Goal: Transaction & Acquisition: Purchase product/service

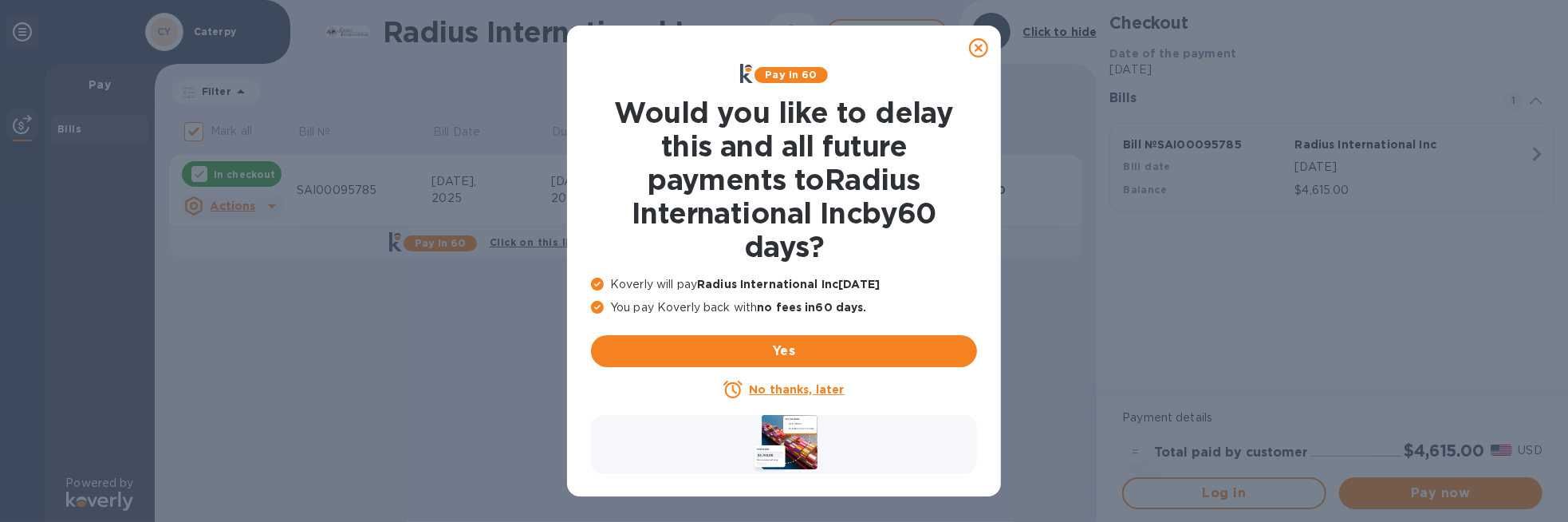
click at [976, 49] on icon at bounding box center [979, 48] width 19 height 19
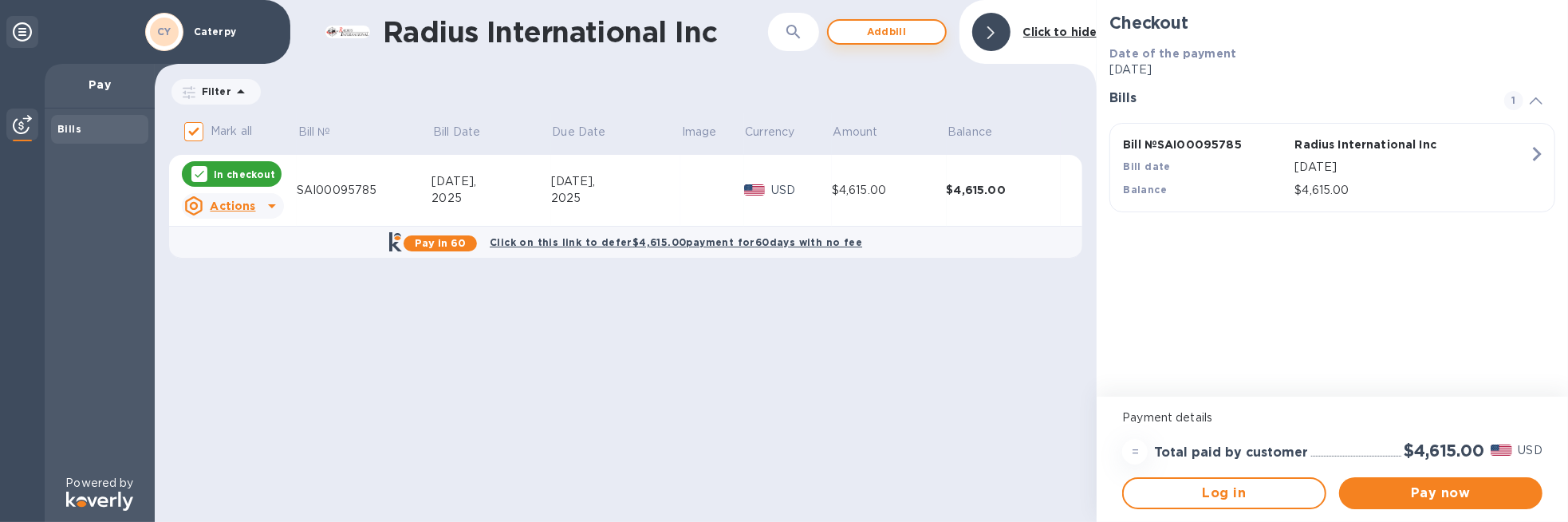
click at [905, 33] on span "Add bill" at bounding box center [886, 32] width 91 height 19
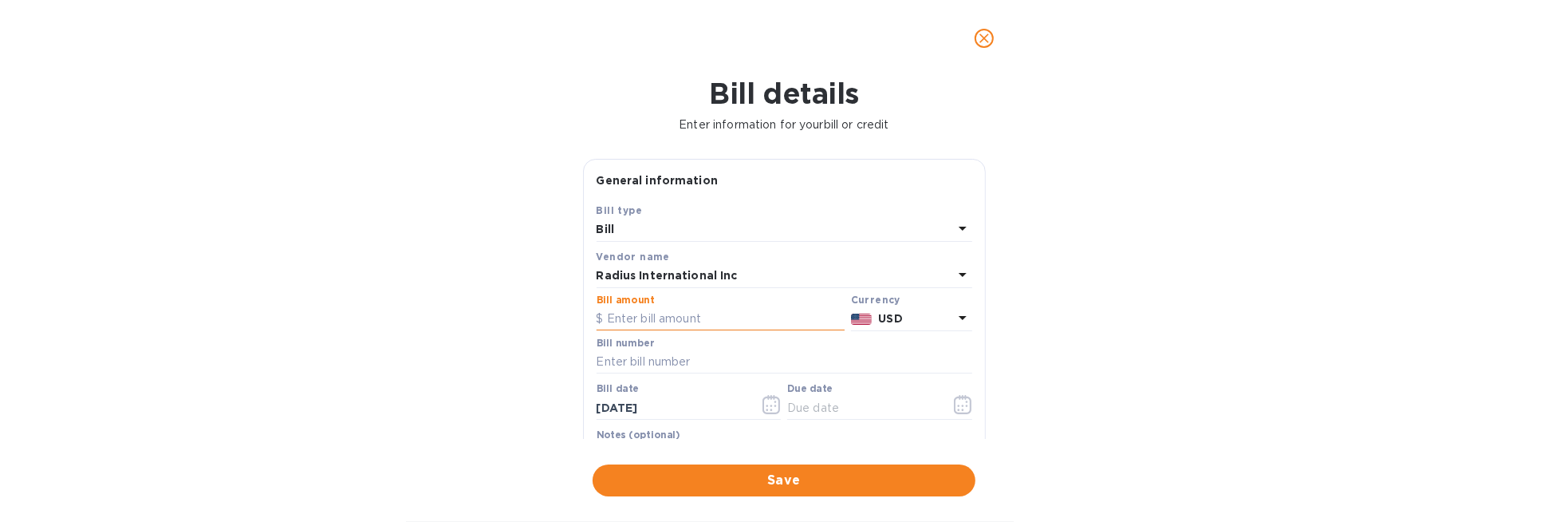
click at [655, 323] on input "text" at bounding box center [720, 318] width 248 height 24
type input "4,435"
click at [646, 363] on input "text" at bounding box center [784, 361] width 376 height 24
paste input "SSI00095823/A"
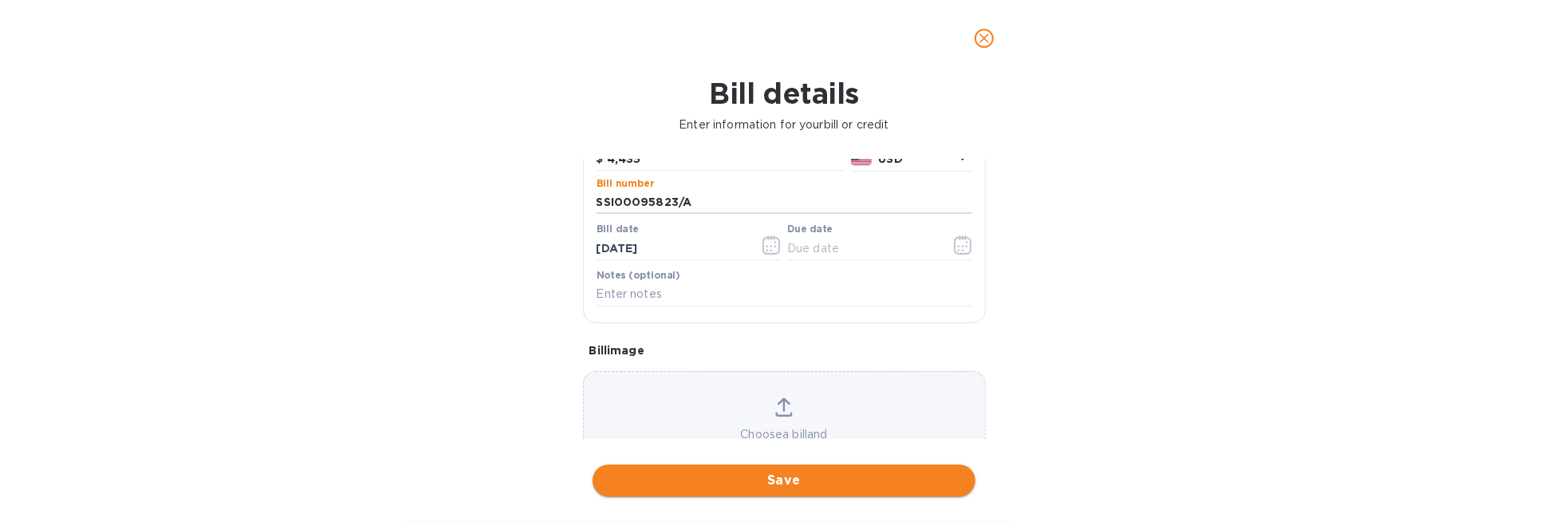
type input "SSI00095823/A"
click at [733, 480] on span "Save" at bounding box center [784, 480] width 358 height 19
click at [808, 252] on input "text" at bounding box center [862, 248] width 151 height 24
click at [945, 248] on button "button" at bounding box center [963, 245] width 37 height 38
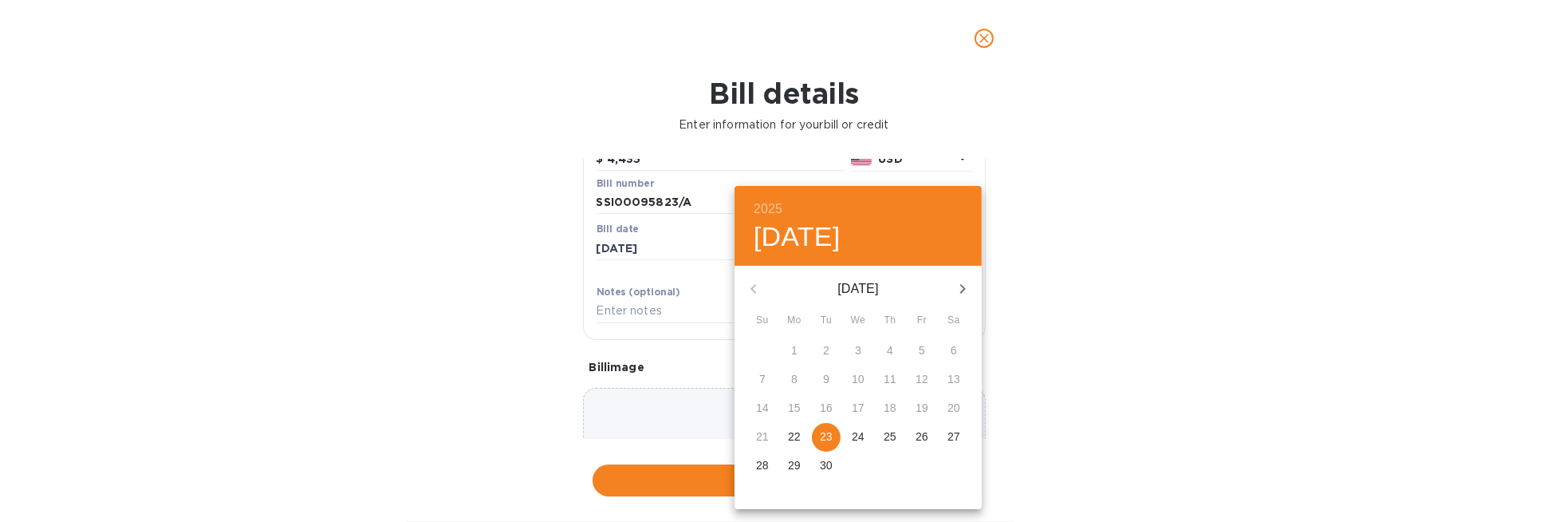
click at [826, 435] on p "23" at bounding box center [826, 436] width 12 height 16
type input "[DATE]"
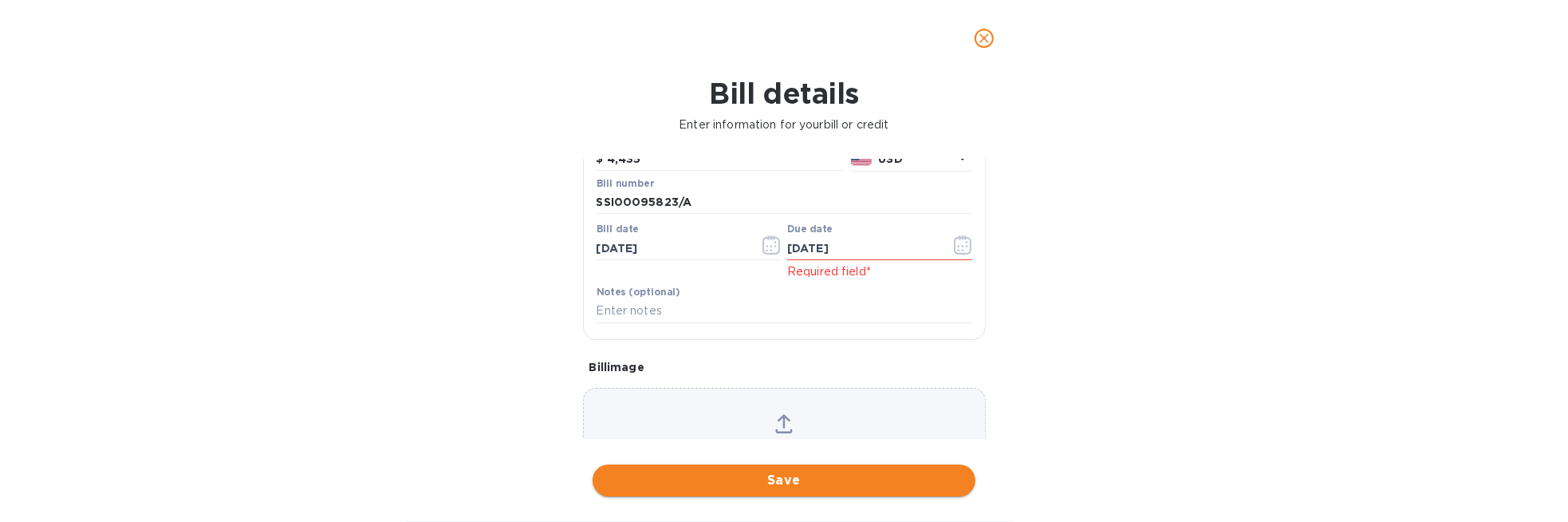
click at [712, 480] on span "Save" at bounding box center [784, 480] width 358 height 19
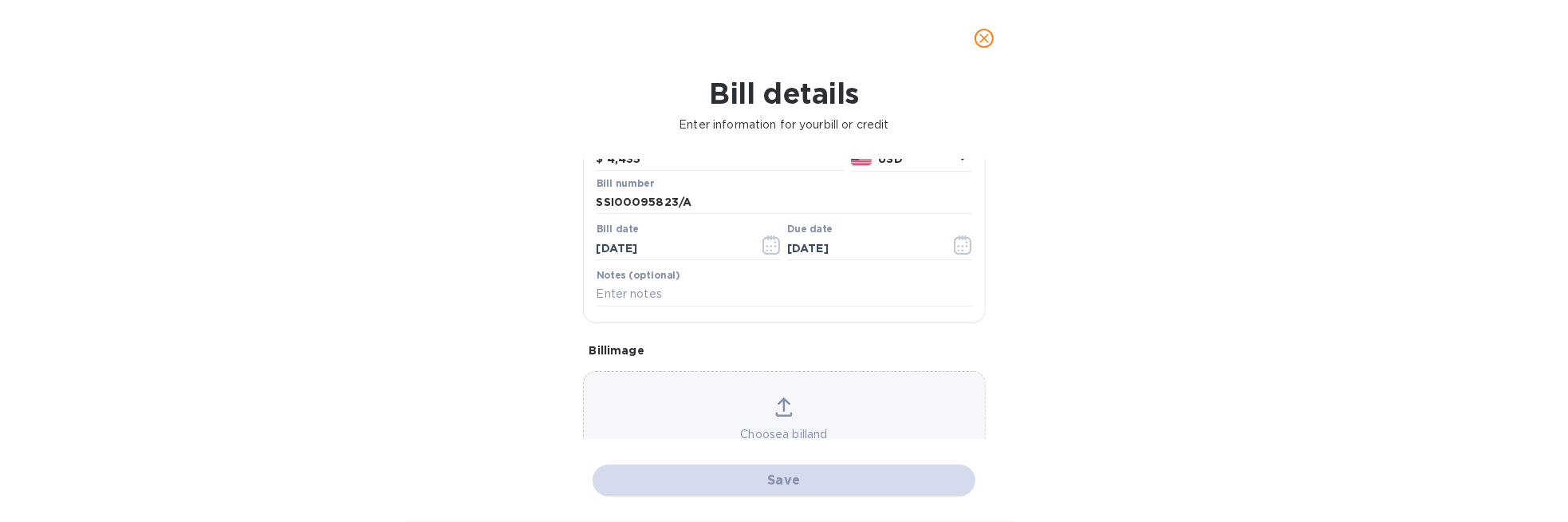
checkbox input "false"
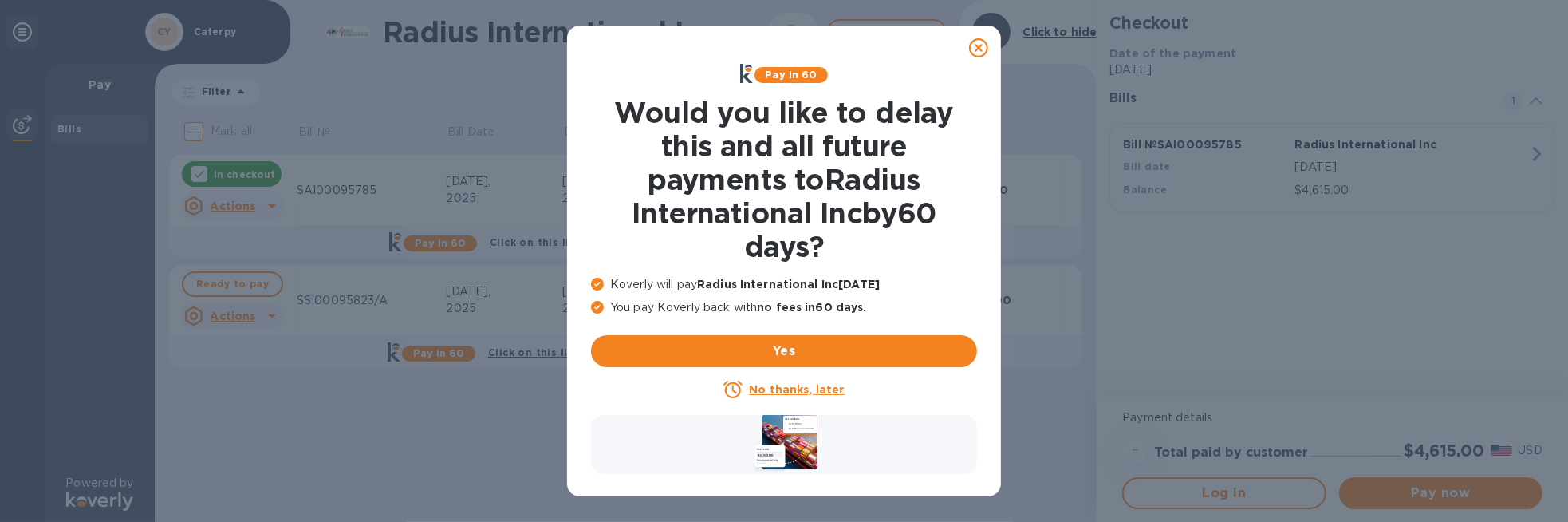
click at [980, 46] on icon at bounding box center [979, 48] width 19 height 19
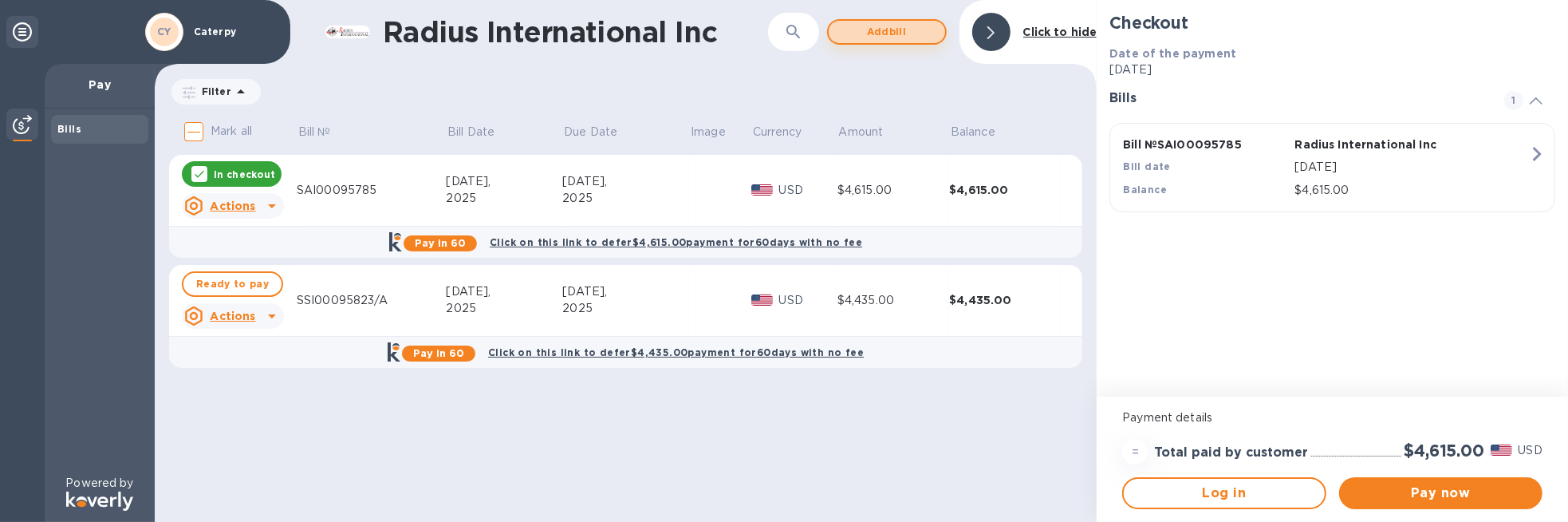
click at [889, 36] on span "Add bill" at bounding box center [886, 32] width 91 height 19
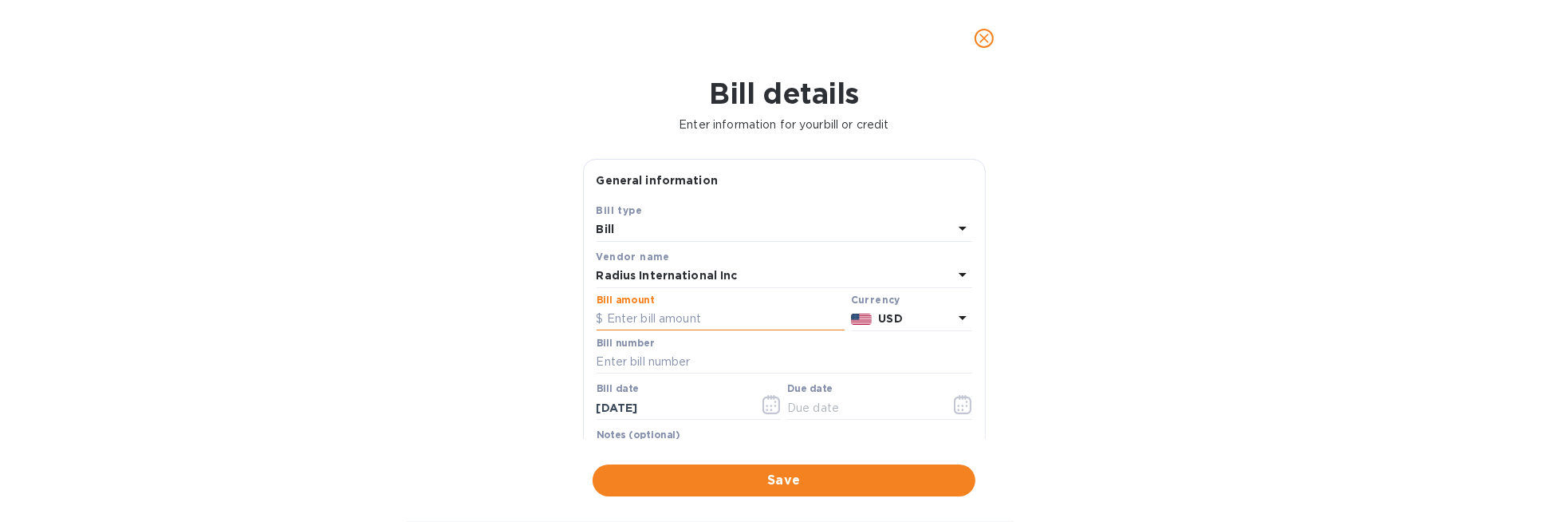
click at [673, 322] on input "text" at bounding box center [720, 318] width 248 height 24
type input "500.00"
click at [658, 363] on input "text" at bounding box center [784, 361] width 376 height 24
paste input "WI00000506"
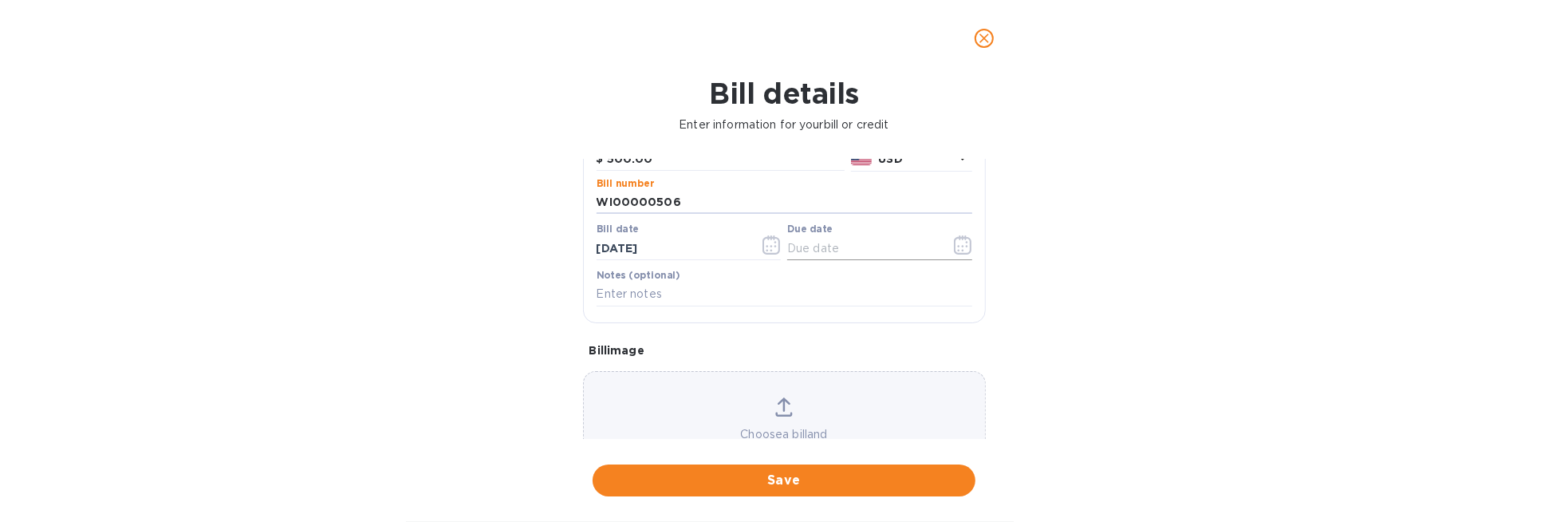
type input "WI00000506"
click at [814, 243] on input "text" at bounding box center [862, 248] width 151 height 24
click at [945, 247] on button "button" at bounding box center [963, 245] width 37 height 38
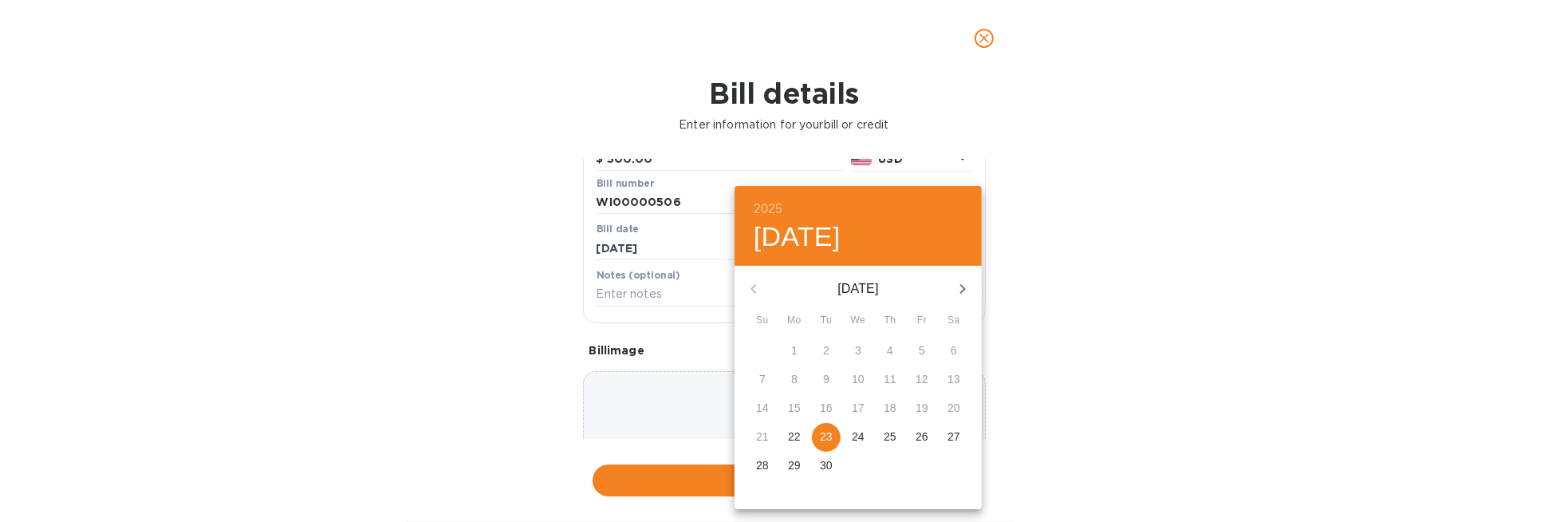
click at [823, 436] on p "23" at bounding box center [826, 436] width 12 height 16
type input "[DATE]"
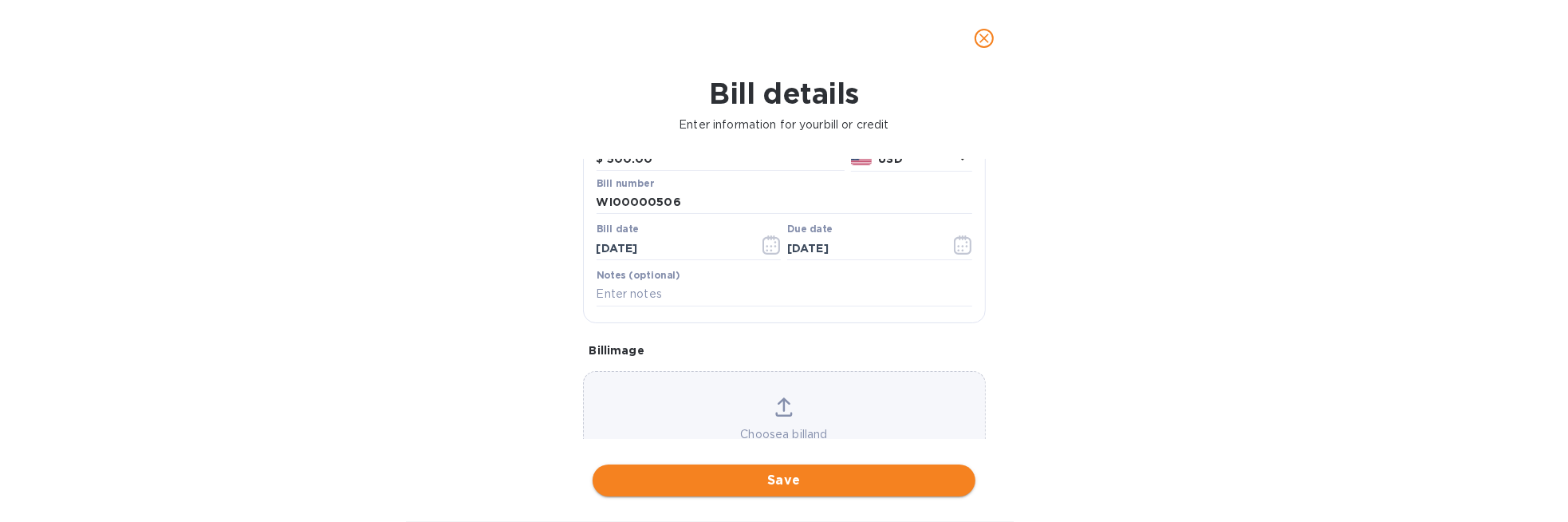
click at [730, 482] on span "Save" at bounding box center [784, 480] width 358 height 19
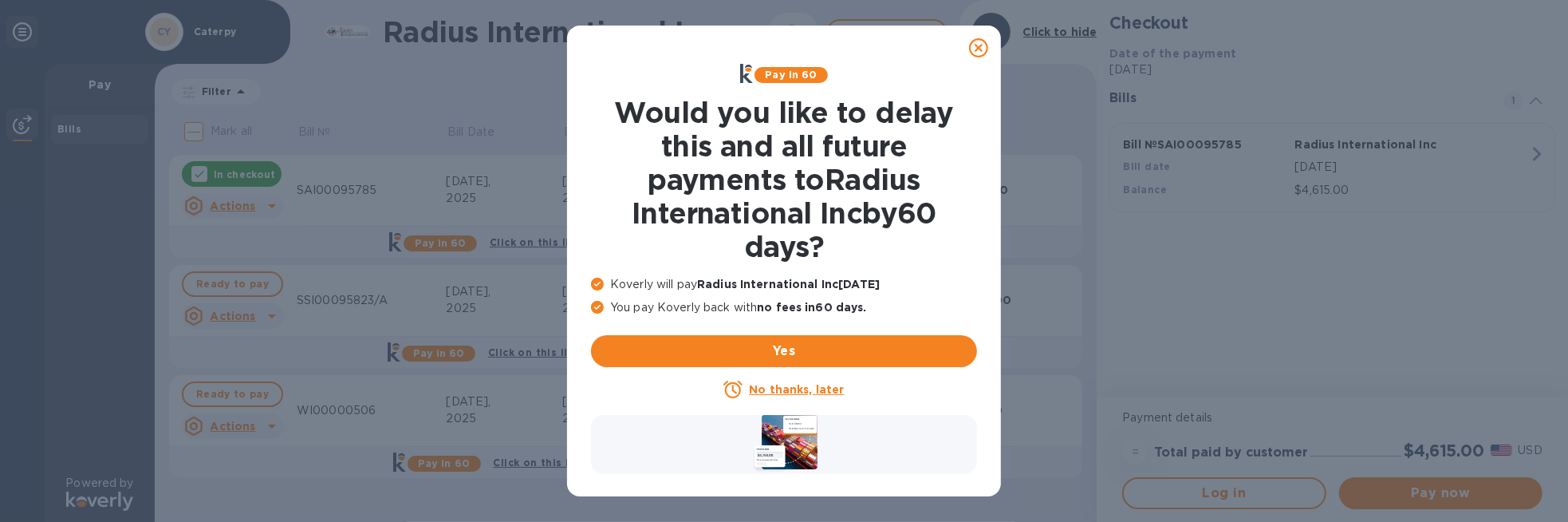
click at [977, 47] on icon at bounding box center [979, 48] width 19 height 19
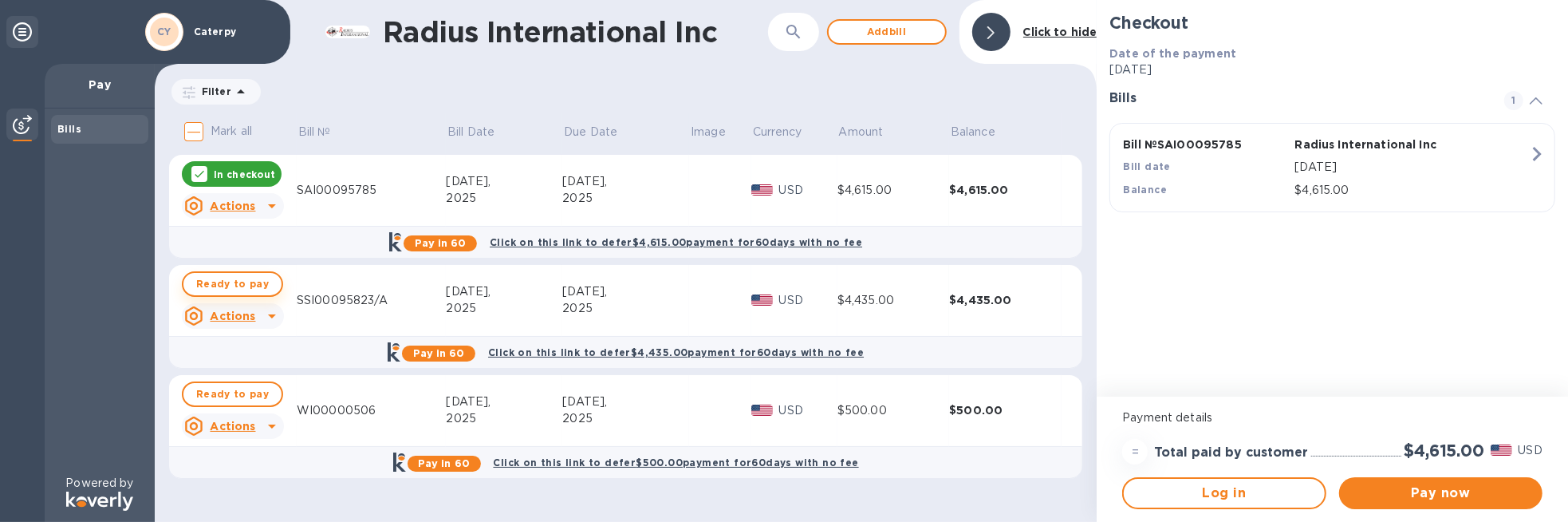
click at [248, 285] on span "Ready to pay" at bounding box center [232, 284] width 73 height 19
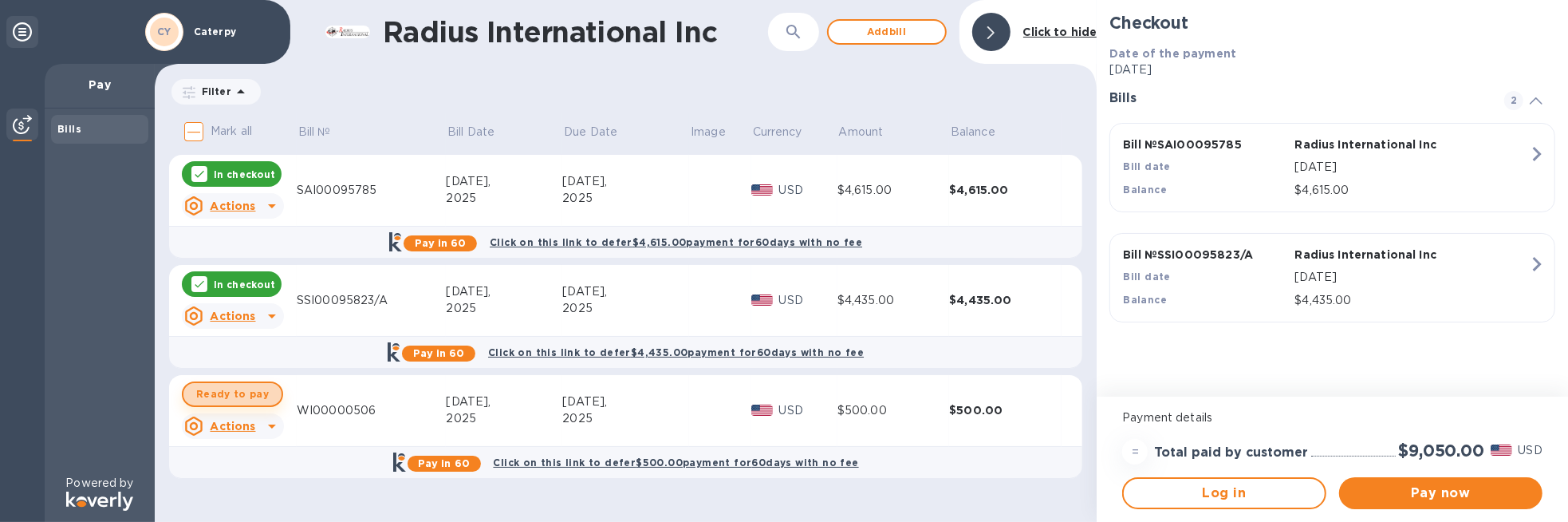
click at [247, 393] on span "Ready to pay" at bounding box center [232, 394] width 73 height 19
checkbox input "true"
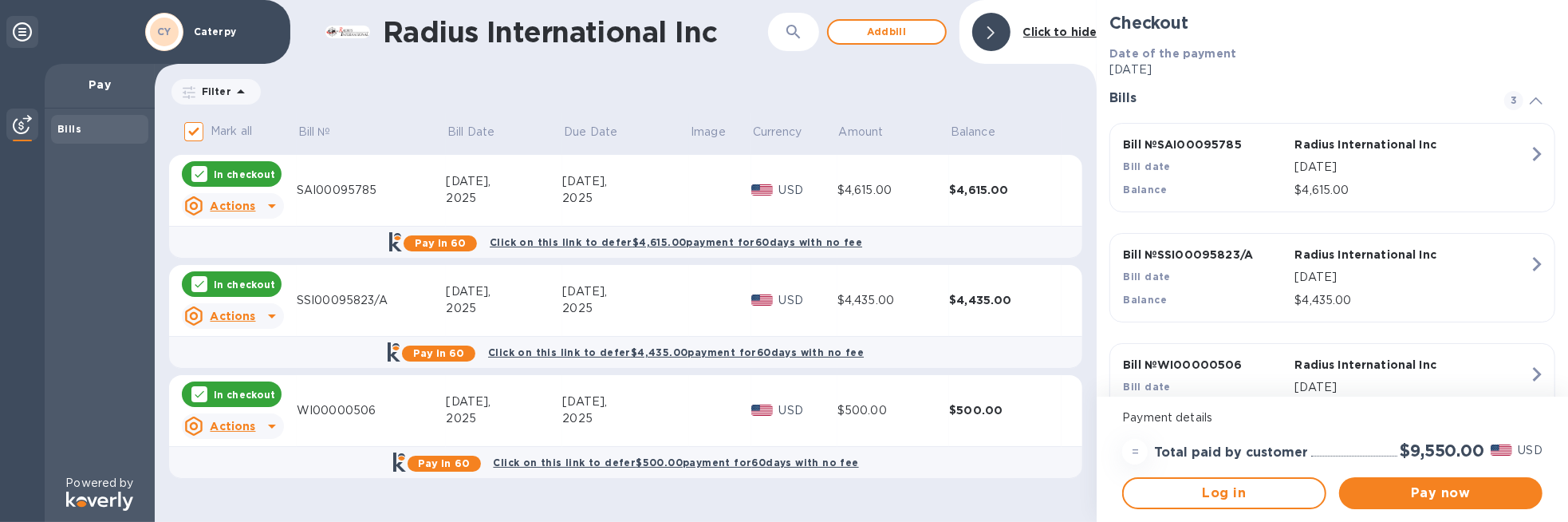
scroll to position [54, 0]
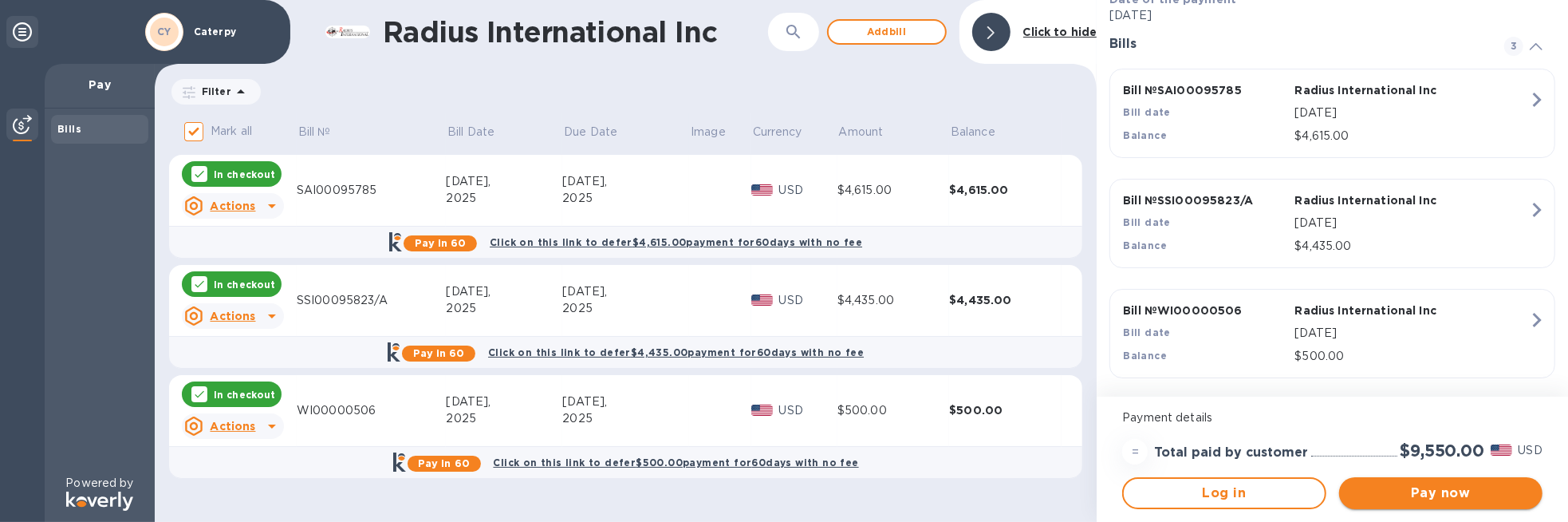
click at [1402, 492] on span "Pay now" at bounding box center [1441, 493] width 178 height 19
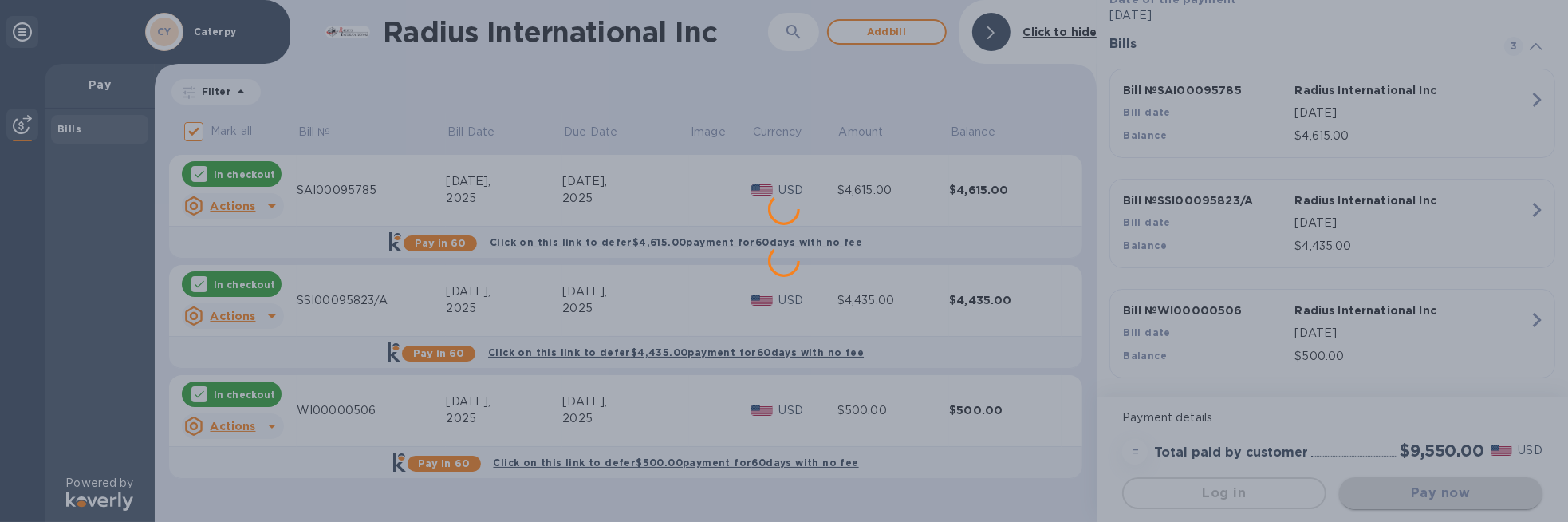
scroll to position [0, 0]
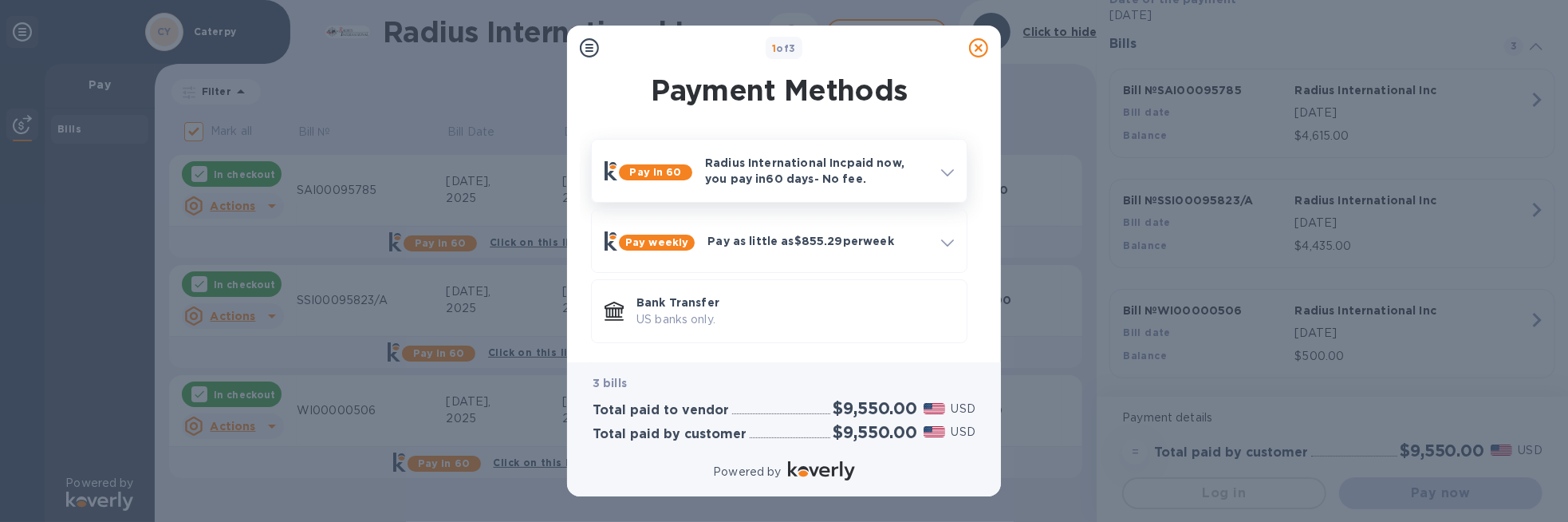
click at [946, 174] on icon at bounding box center [947, 173] width 12 height 8
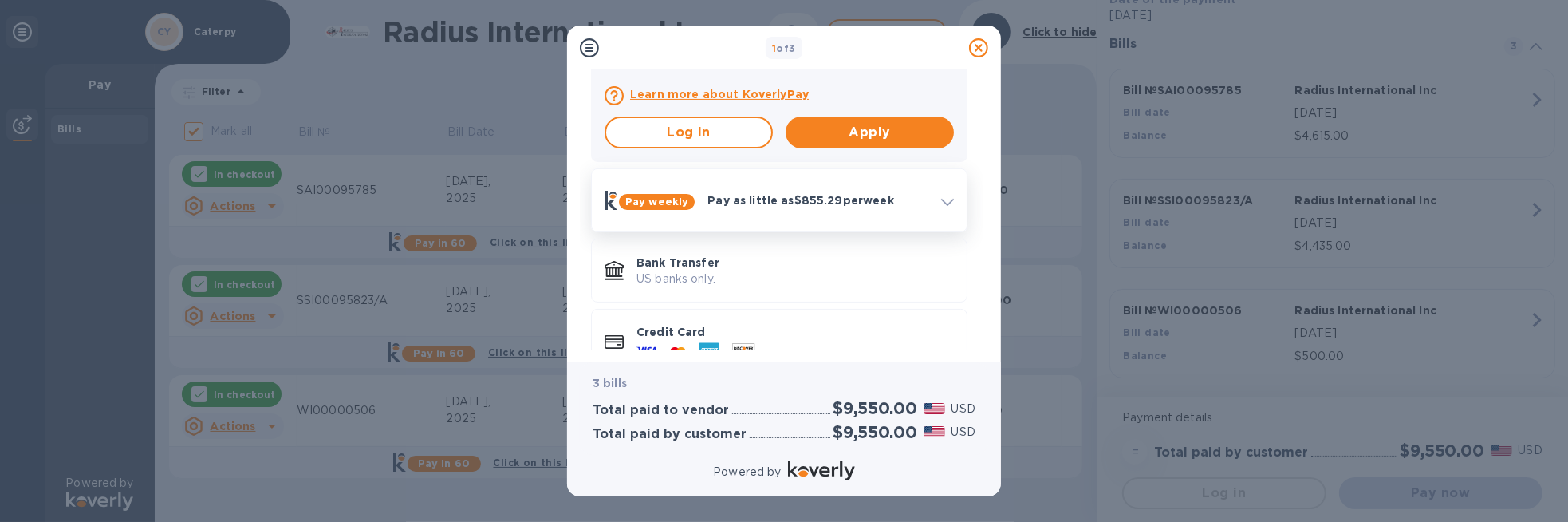
scroll to position [433, 0]
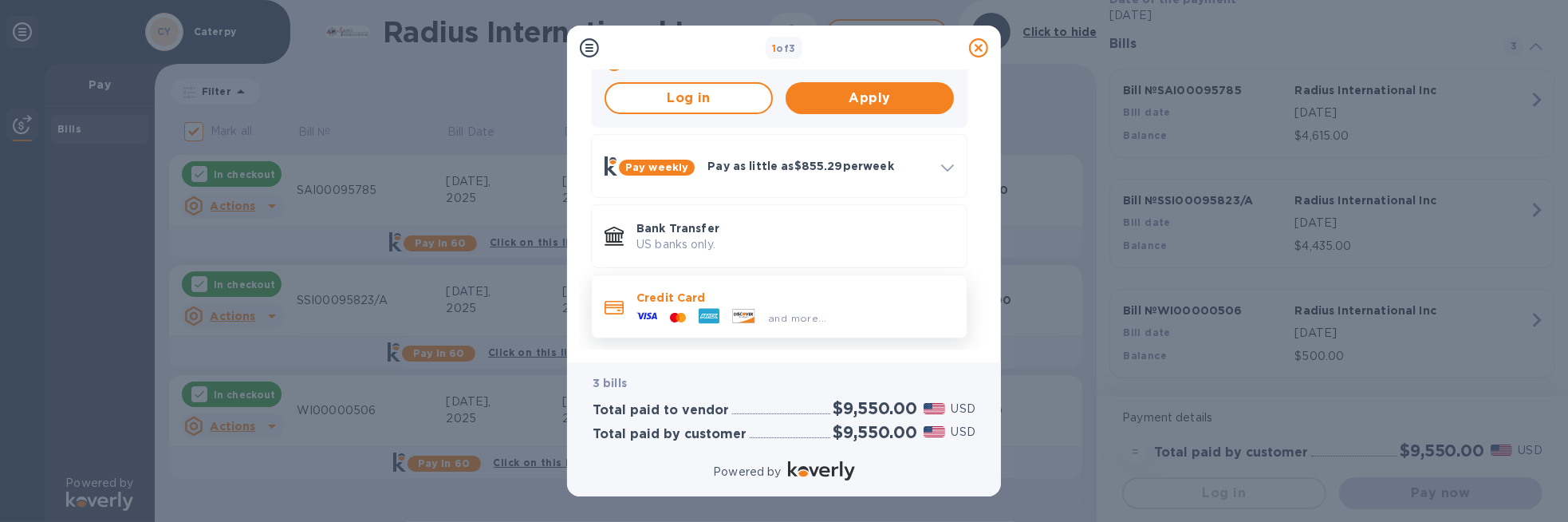
click at [818, 315] on span "and more..." at bounding box center [796, 317] width 58 height 12
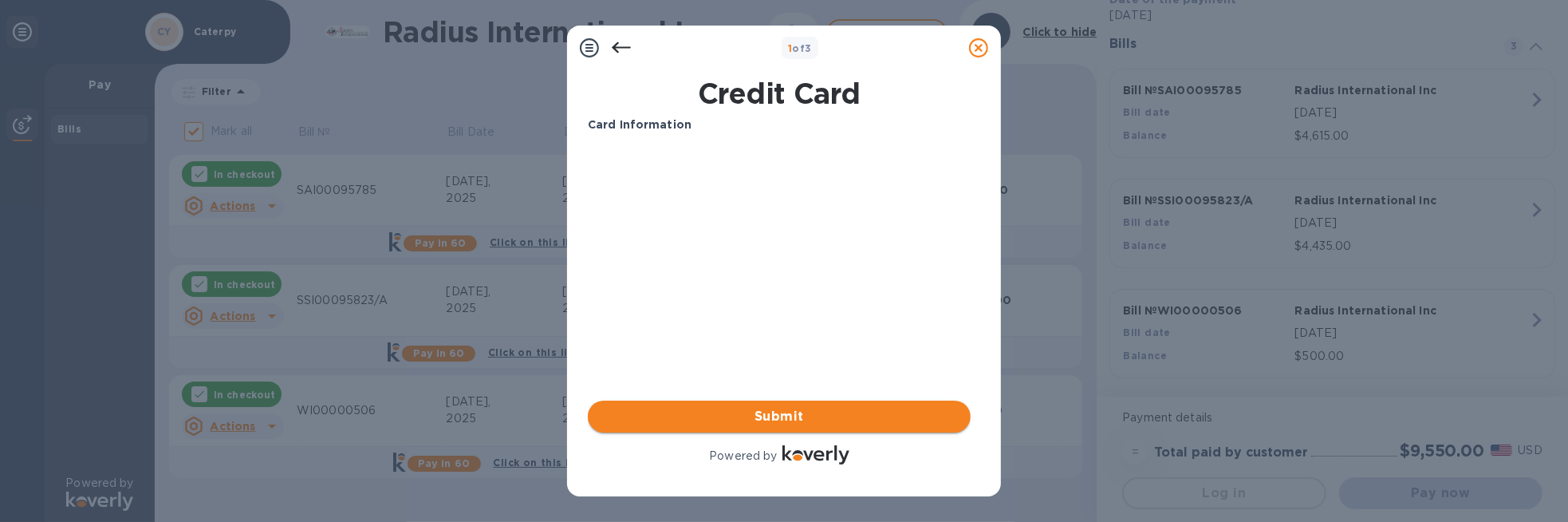
click at [639, 420] on span "Submit" at bounding box center [779, 416] width 358 height 19
click at [751, 412] on span "Submit" at bounding box center [779, 416] width 358 height 19
